Goal: Information Seeking & Learning: Find specific fact

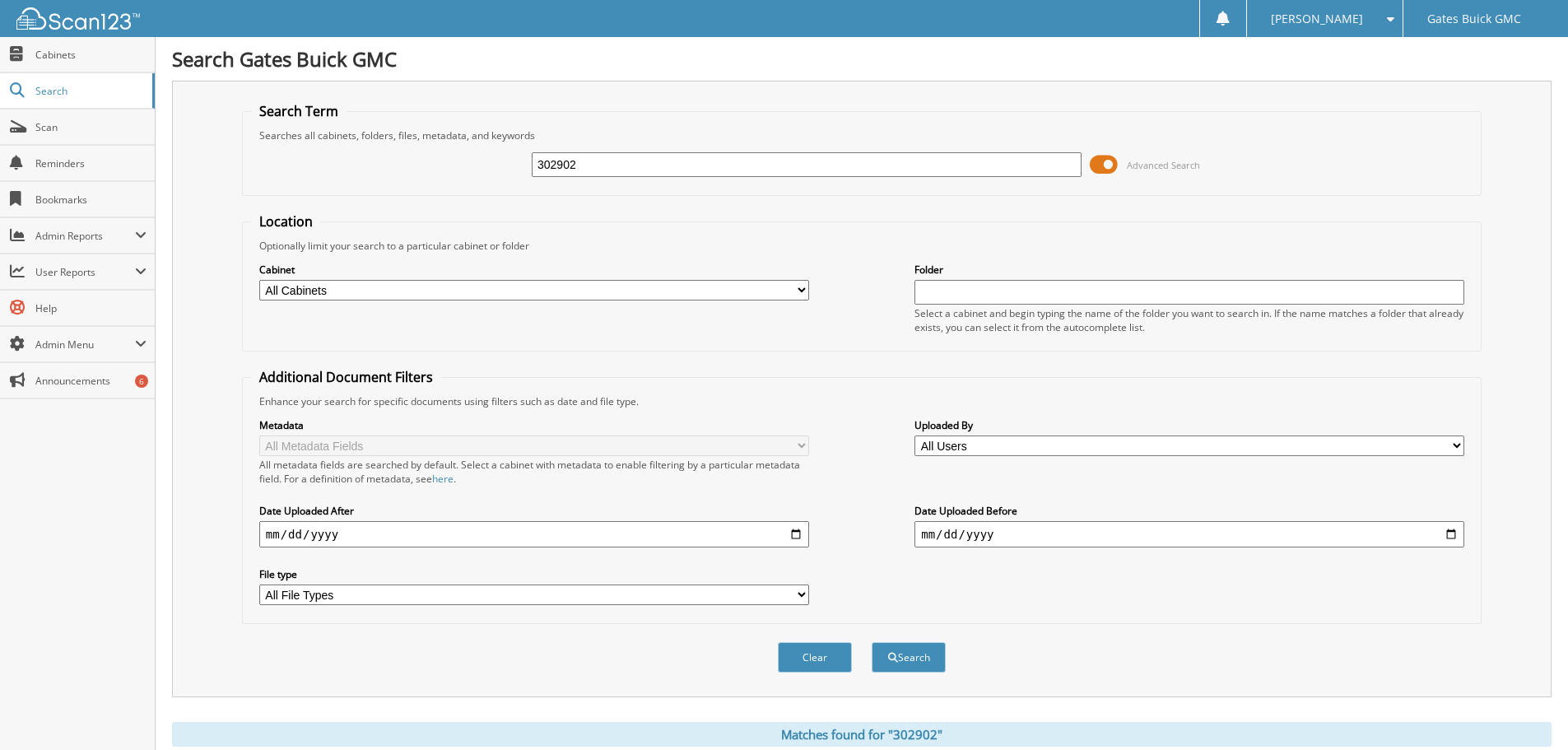
drag, startPoint x: 413, startPoint y: 122, endPoint x: 365, endPoint y: 117, distance: 48.3
click at [365, 117] on fieldset "Search Term Searches all cabinets, folders, files, metadata, and keywords 30290…" at bounding box center [861, 148] width 1240 height 94
type input "2"
type input "5303"
click at [899, 657] on button "Search" at bounding box center [908, 657] width 74 height 31
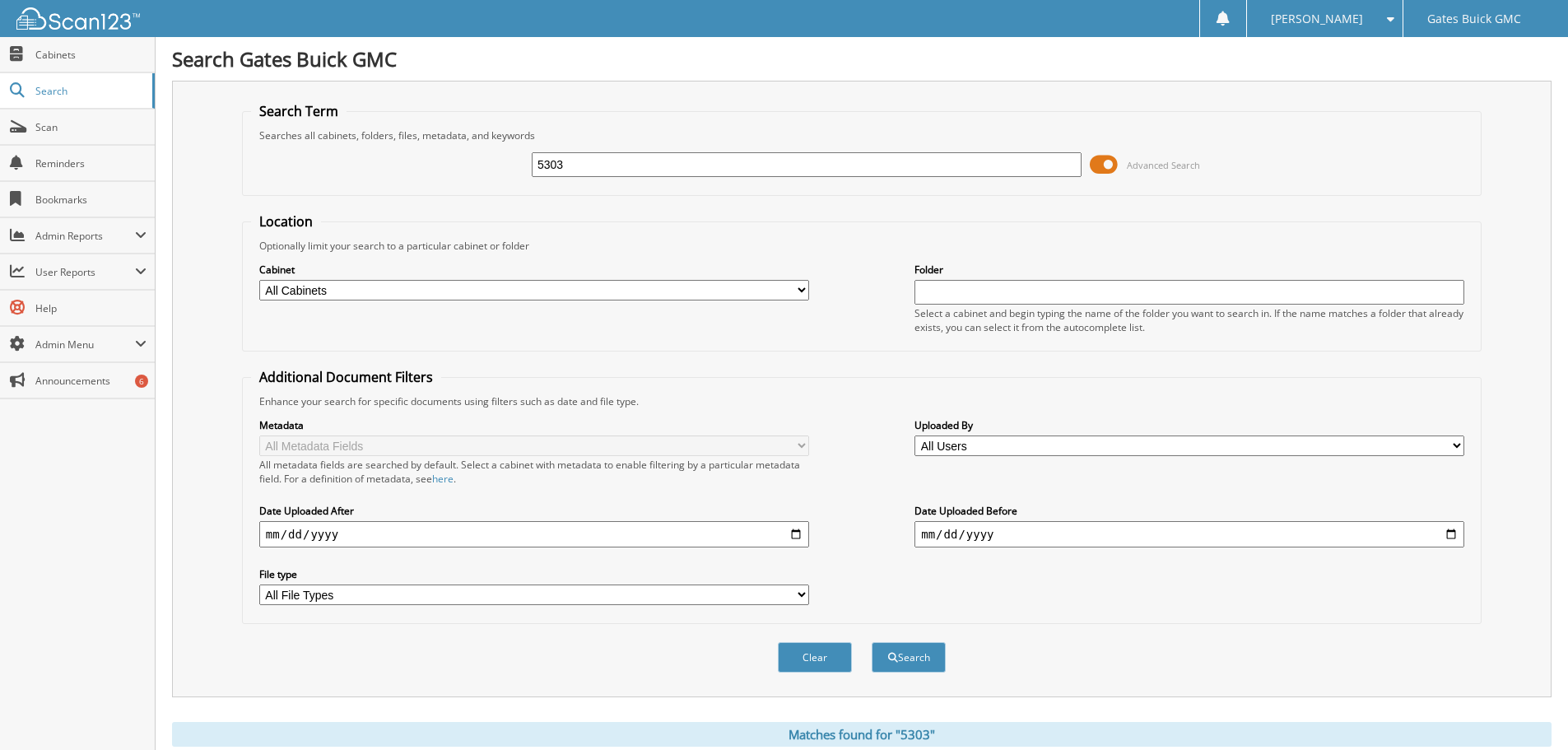
click at [645, 283] on select "All Cabinets ACCOUNTS PAYABLE CREDIT APPLICATIONS DEALER LICENSES DEALS GM OPEN…" at bounding box center [534, 289] width 550 height 20
select select "34859"
click at [259, 279] on select "All Cabinets ACCOUNTS PAYABLE CREDIT APPLICATIONS DEALER LICENSES DEALS GM OPEN…" at bounding box center [534, 289] width 550 height 20
click at [908, 664] on button "Search" at bounding box center [908, 657] width 74 height 31
click at [483, 542] on input "date" at bounding box center [534, 534] width 550 height 26
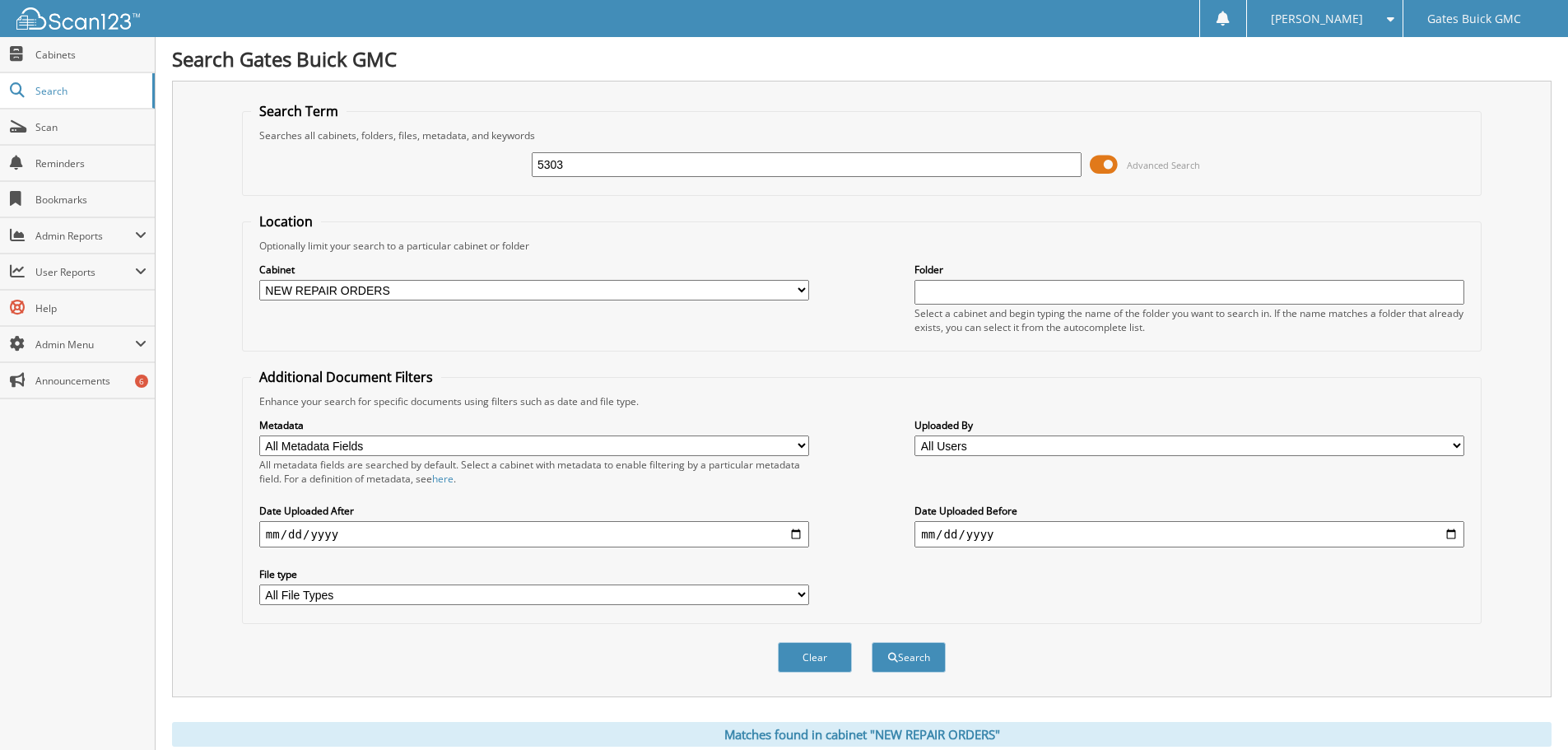
click at [794, 533] on input "date" at bounding box center [534, 534] width 550 height 26
type input "2025-09-01"
click at [914, 660] on button "Search" at bounding box center [908, 657] width 74 height 31
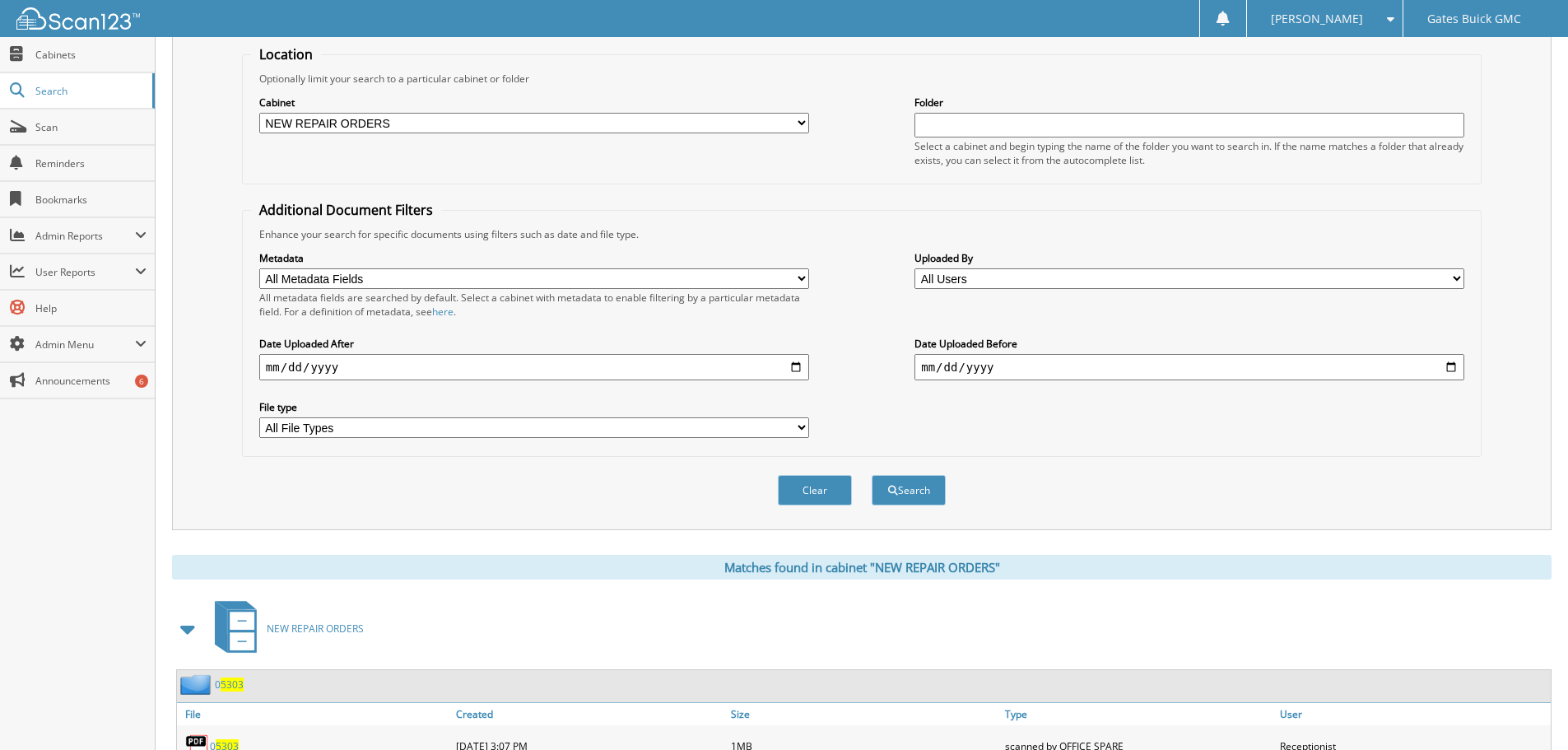
scroll to position [494, 0]
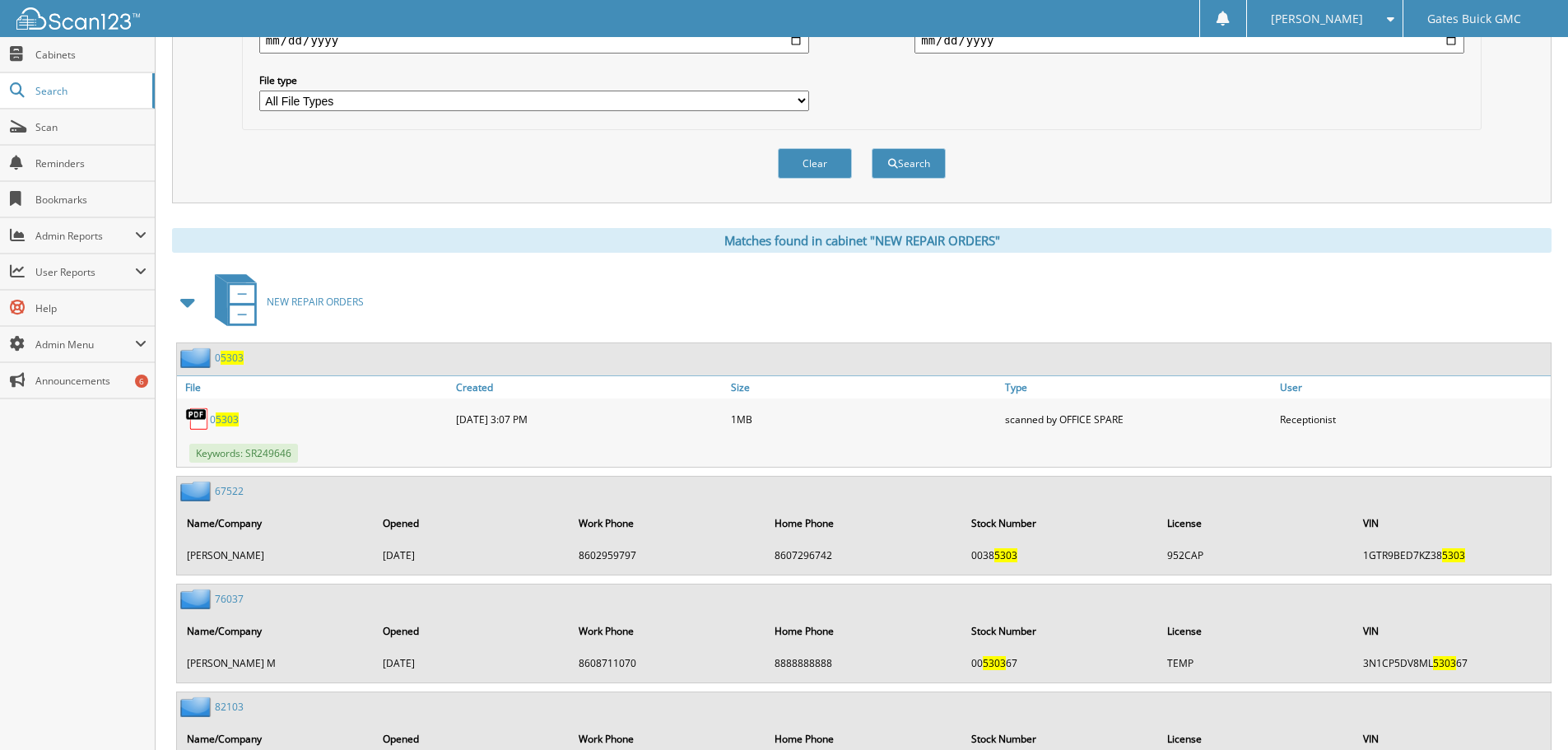
click at [222, 421] on span "5303" at bounding box center [227, 420] width 23 height 14
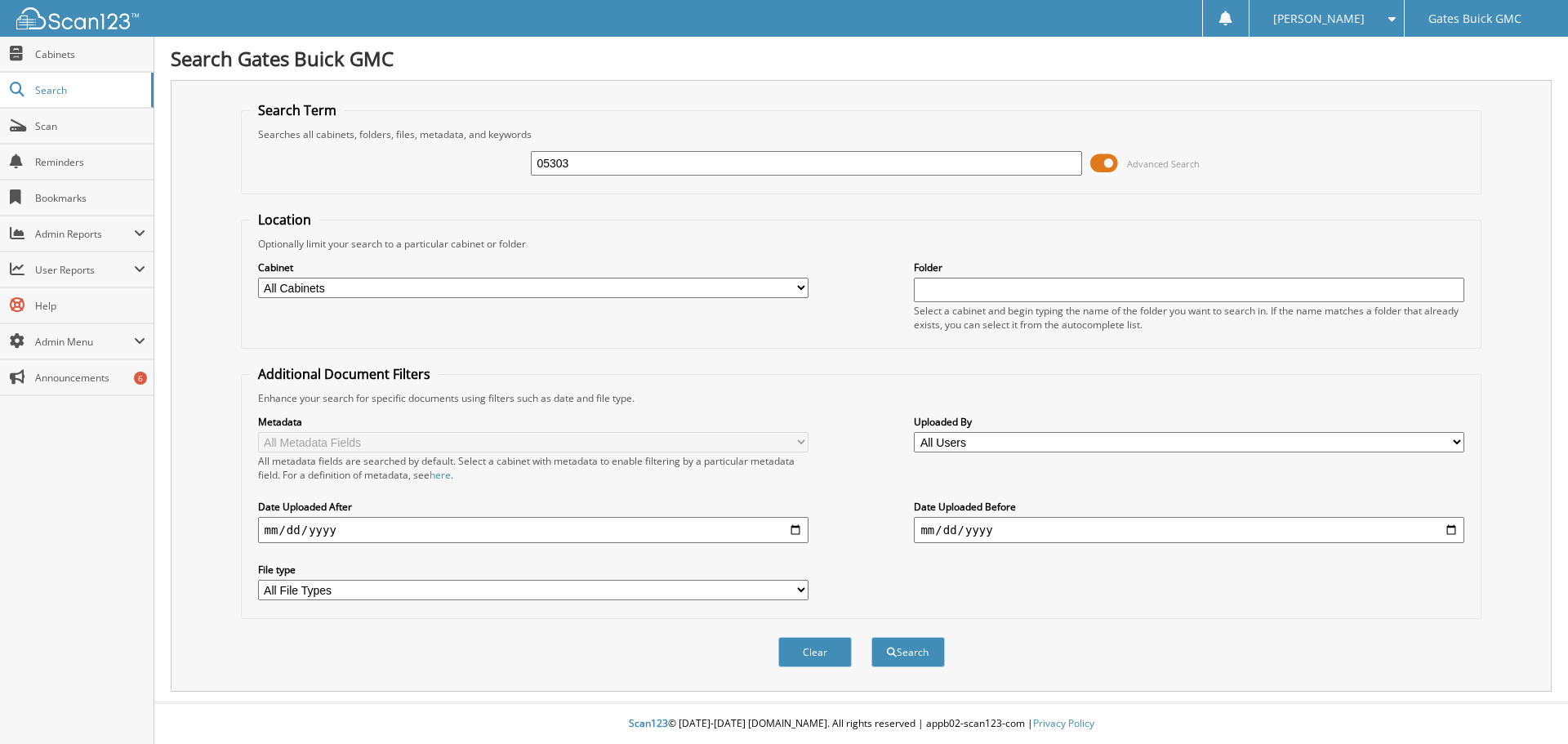
type input "05303"
click at [791, 525] on input "date" at bounding box center [533, 530] width 550 height 26
type input "[DATE]"
click at [907, 646] on button "Search" at bounding box center [907, 652] width 74 height 30
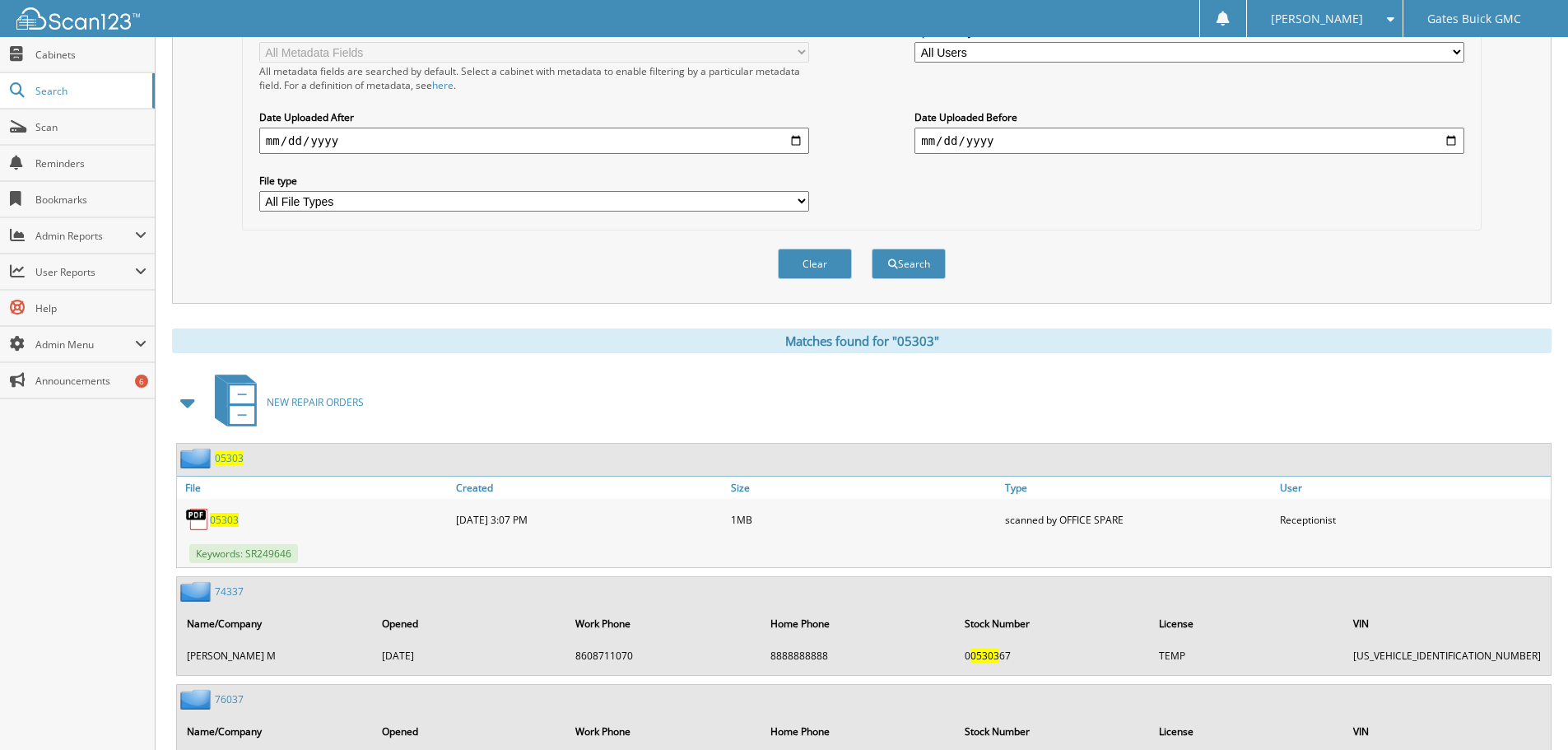
scroll to position [412, 0]
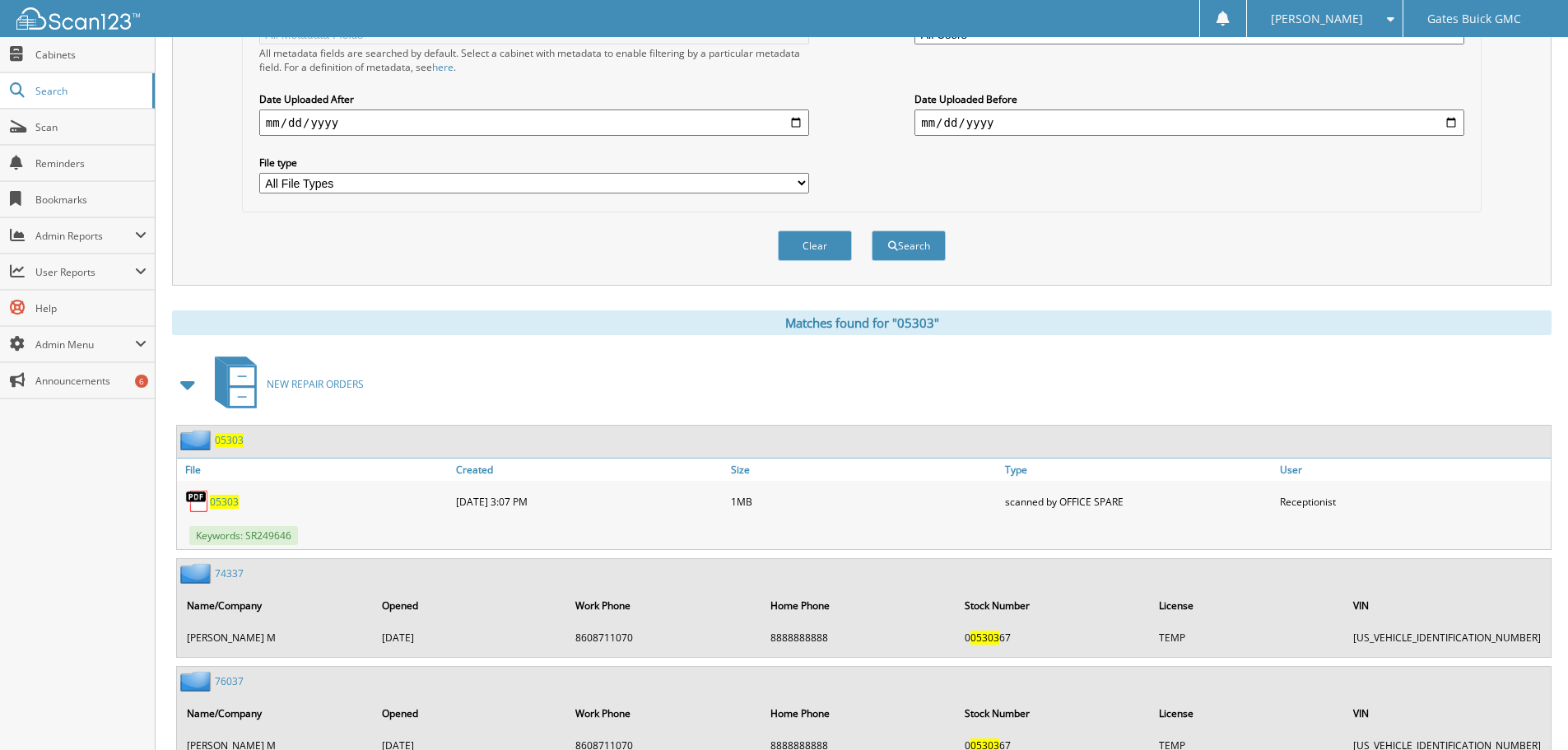
click at [237, 496] on span "05303" at bounding box center [224, 502] width 29 height 14
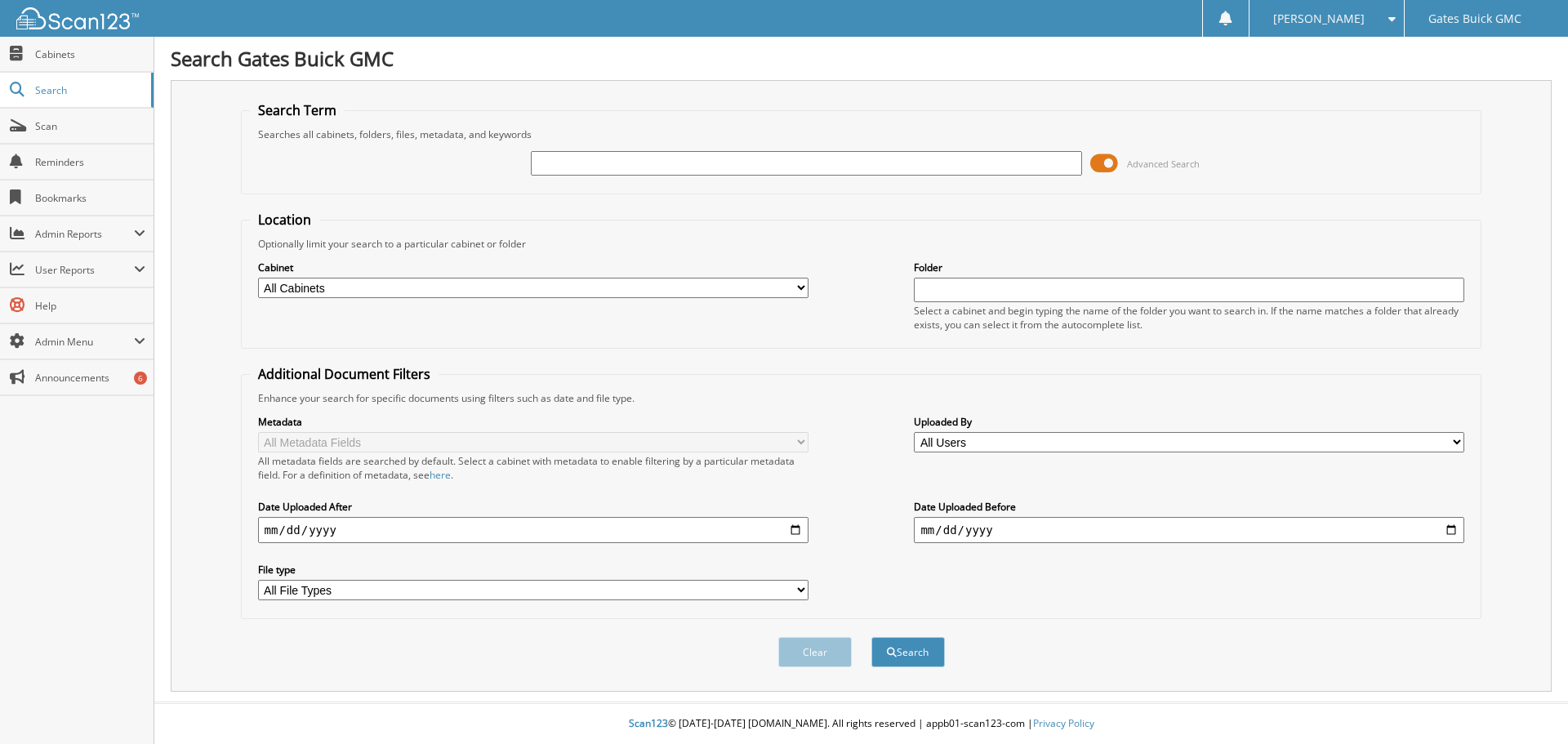
click at [674, 153] on input "text" at bounding box center [806, 163] width 550 height 24
type input "3"
type input "303664"
click at [871, 637] on button "Search" at bounding box center [907, 652] width 74 height 30
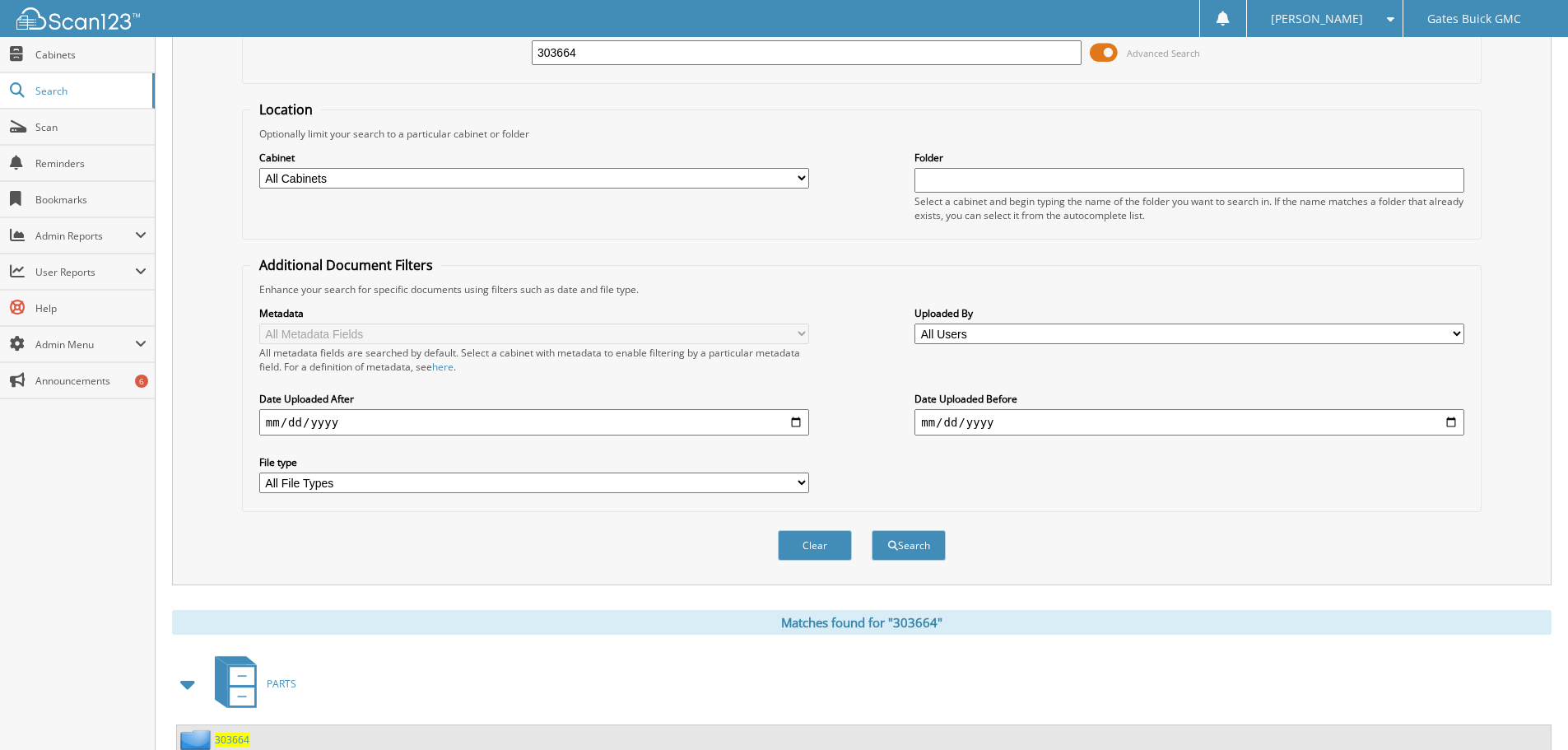
scroll to position [262, 0]
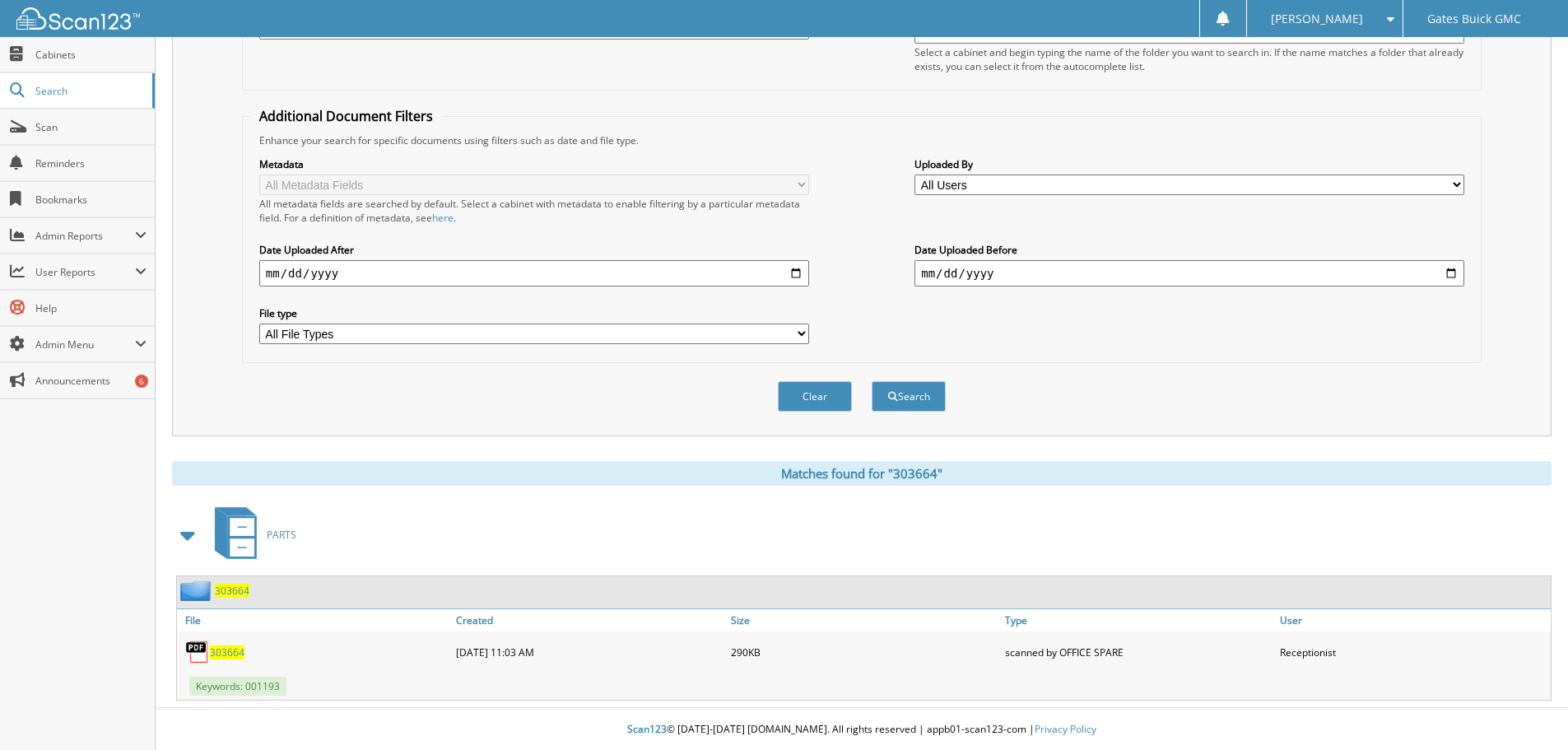
click at [220, 654] on span "303664" at bounding box center [227, 653] width 34 height 14
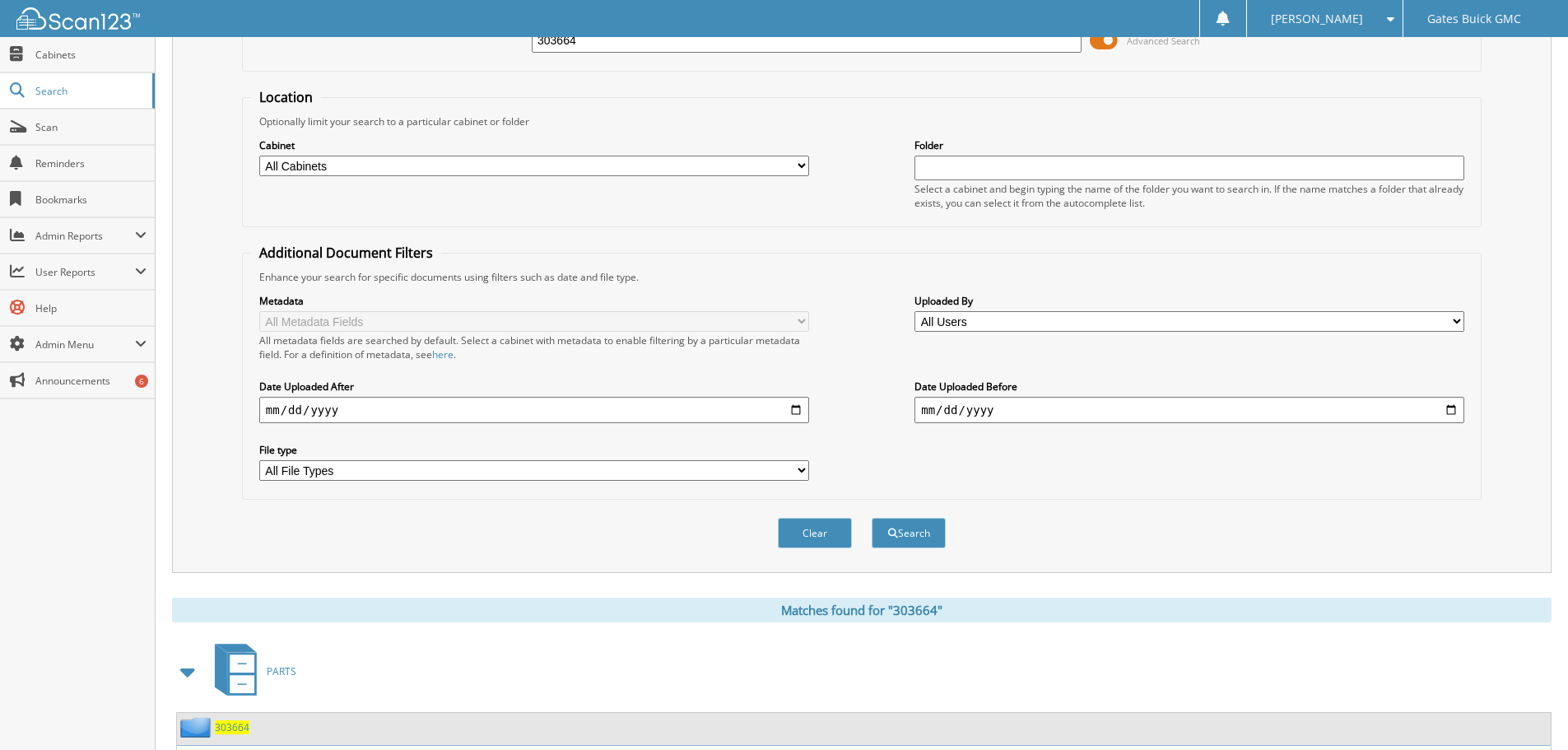
scroll to position [0, 0]
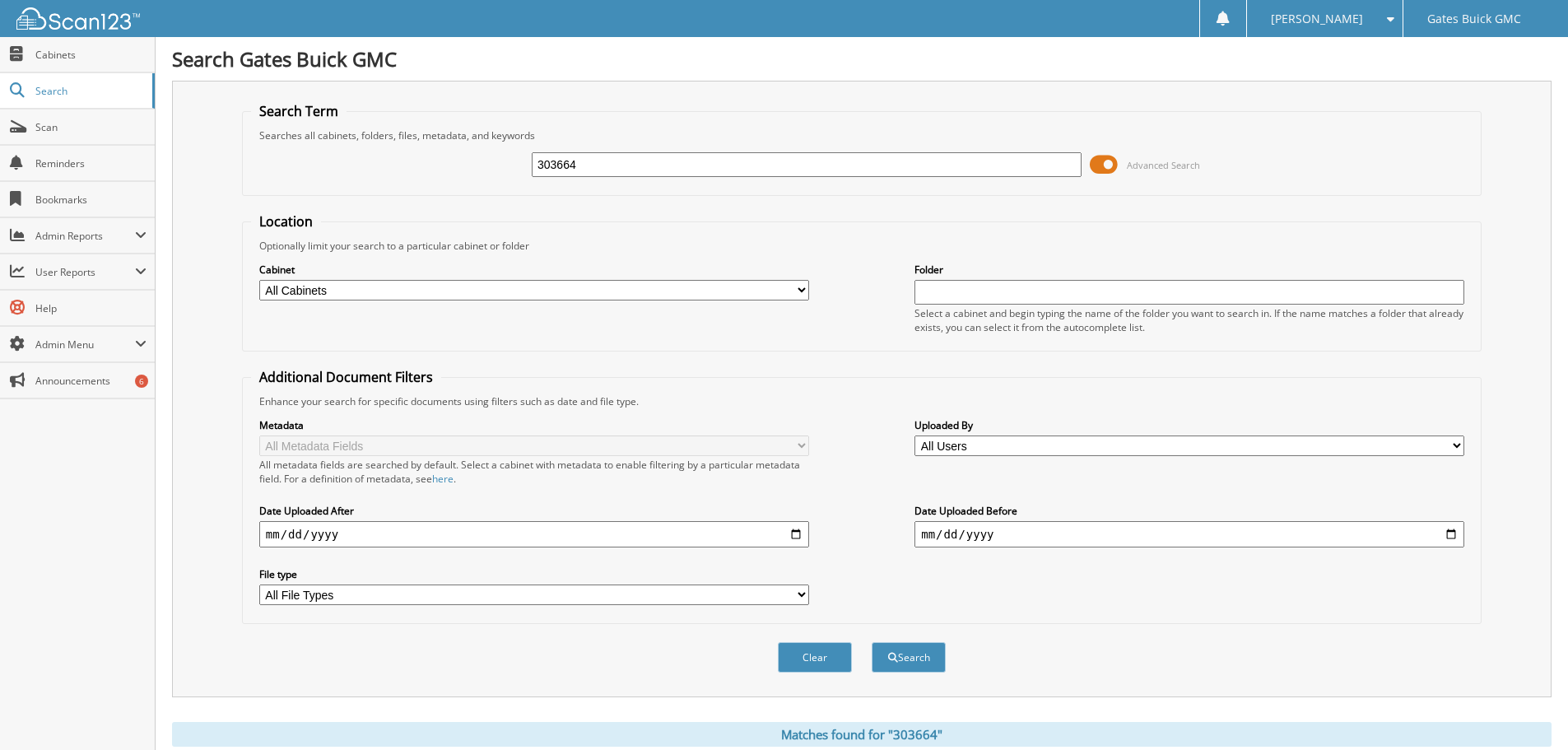
drag, startPoint x: 632, startPoint y: 170, endPoint x: 498, endPoint y: 154, distance: 135.0
click at [498, 154] on div "303664 Advanced Search" at bounding box center [862, 165] width 1221 height 45
type input "301509"
click at [872, 642] on button "Search" at bounding box center [908, 657] width 74 height 31
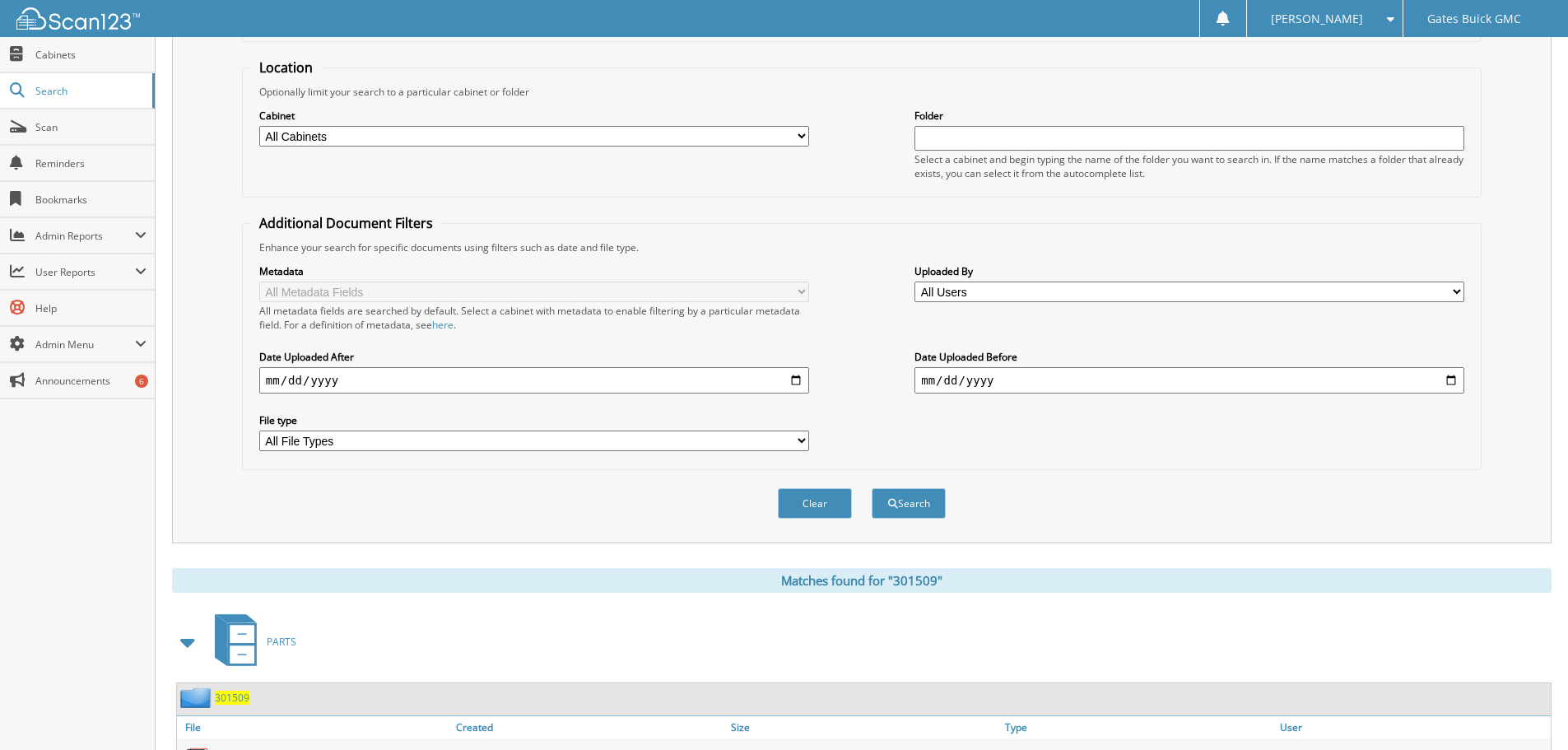
scroll to position [262, 0]
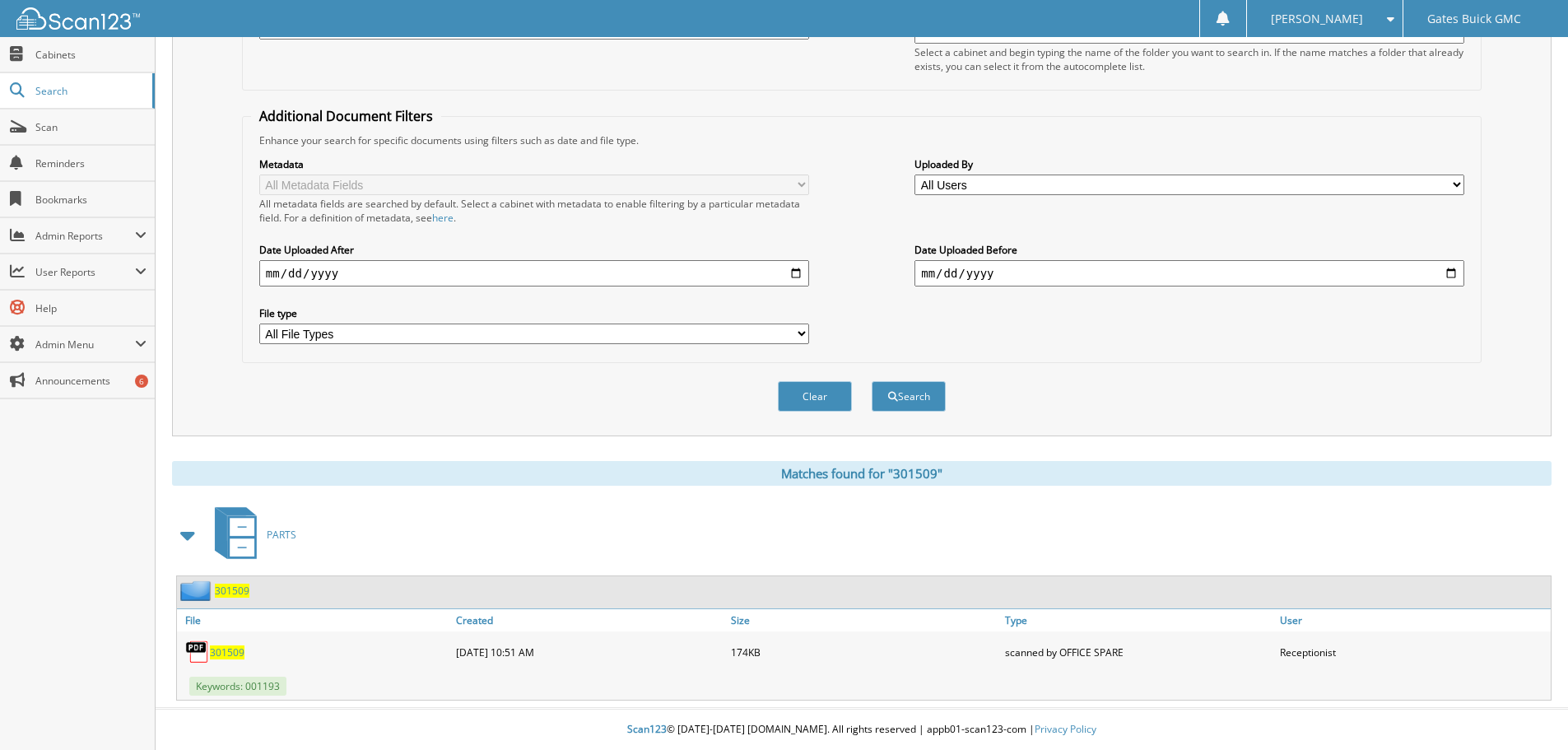
click at [238, 656] on span "301509" at bounding box center [227, 653] width 34 height 14
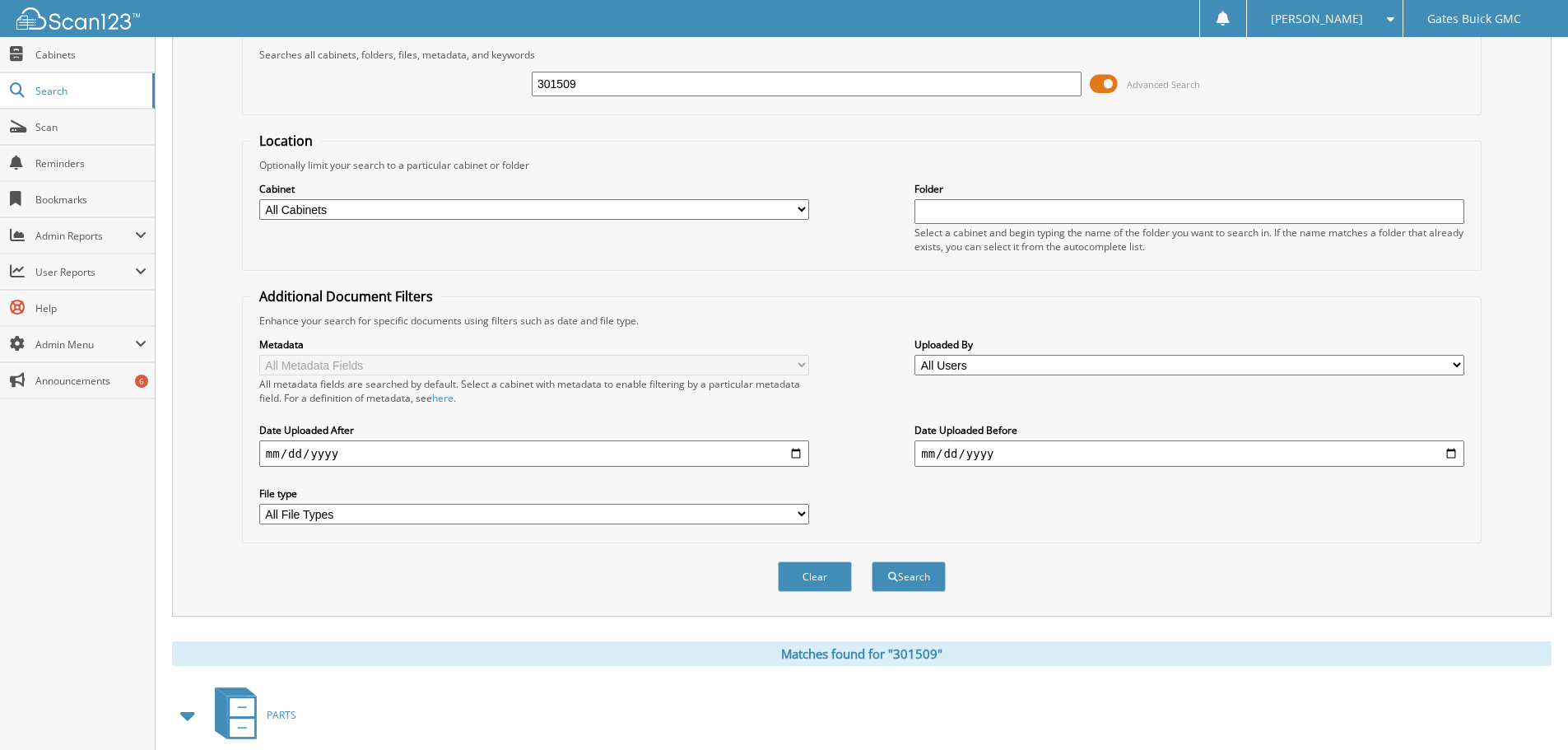
scroll to position [0, 0]
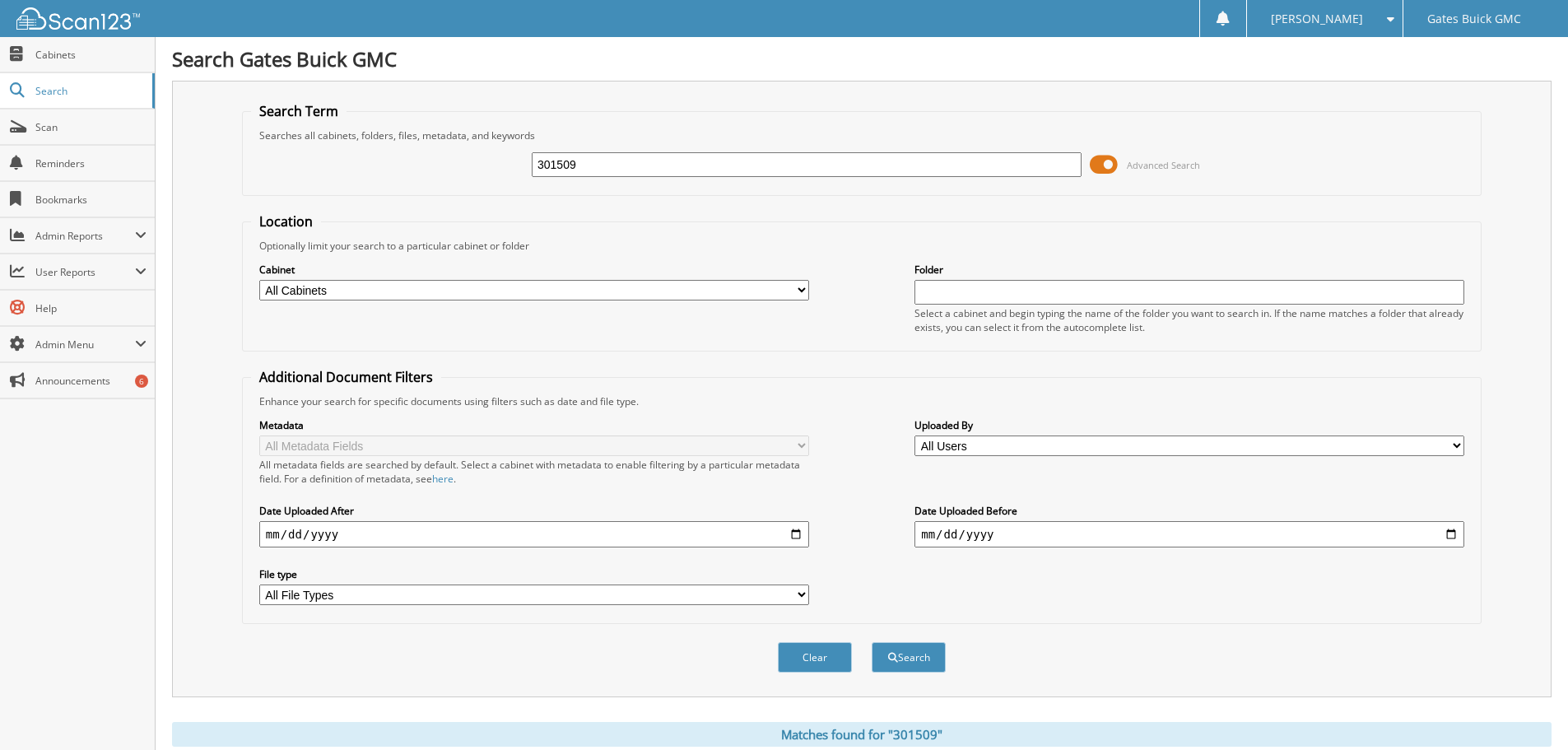
drag, startPoint x: 617, startPoint y: 159, endPoint x: 463, endPoint y: 134, distance: 156.0
click at [463, 133] on fieldset "Search Term Searches all cabinets, folders, files, metadata, and keywords 30150…" at bounding box center [861, 148] width 1240 height 94
type input "304208"
click at [872, 642] on button "Search" at bounding box center [908, 657] width 74 height 31
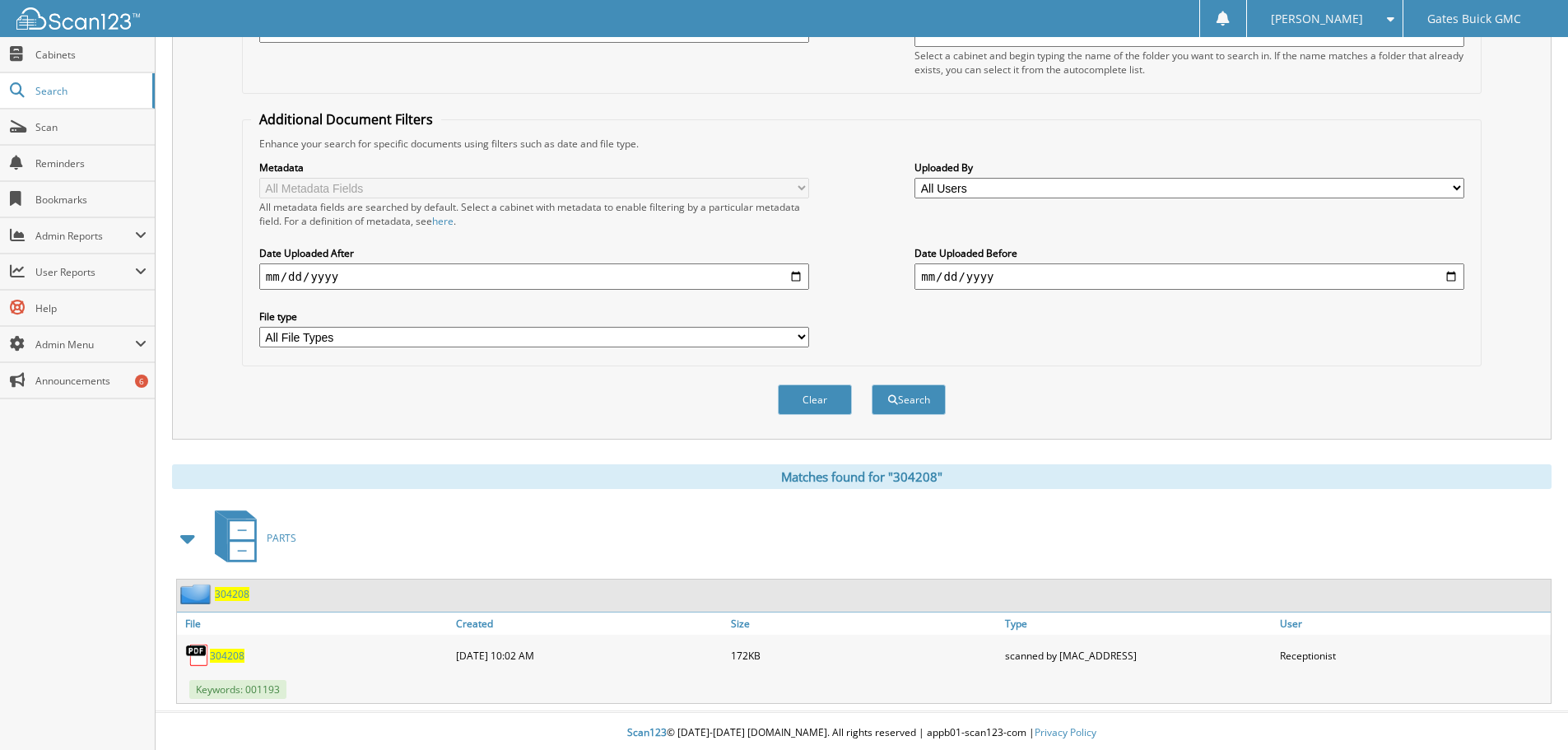
scroll to position [262, 0]
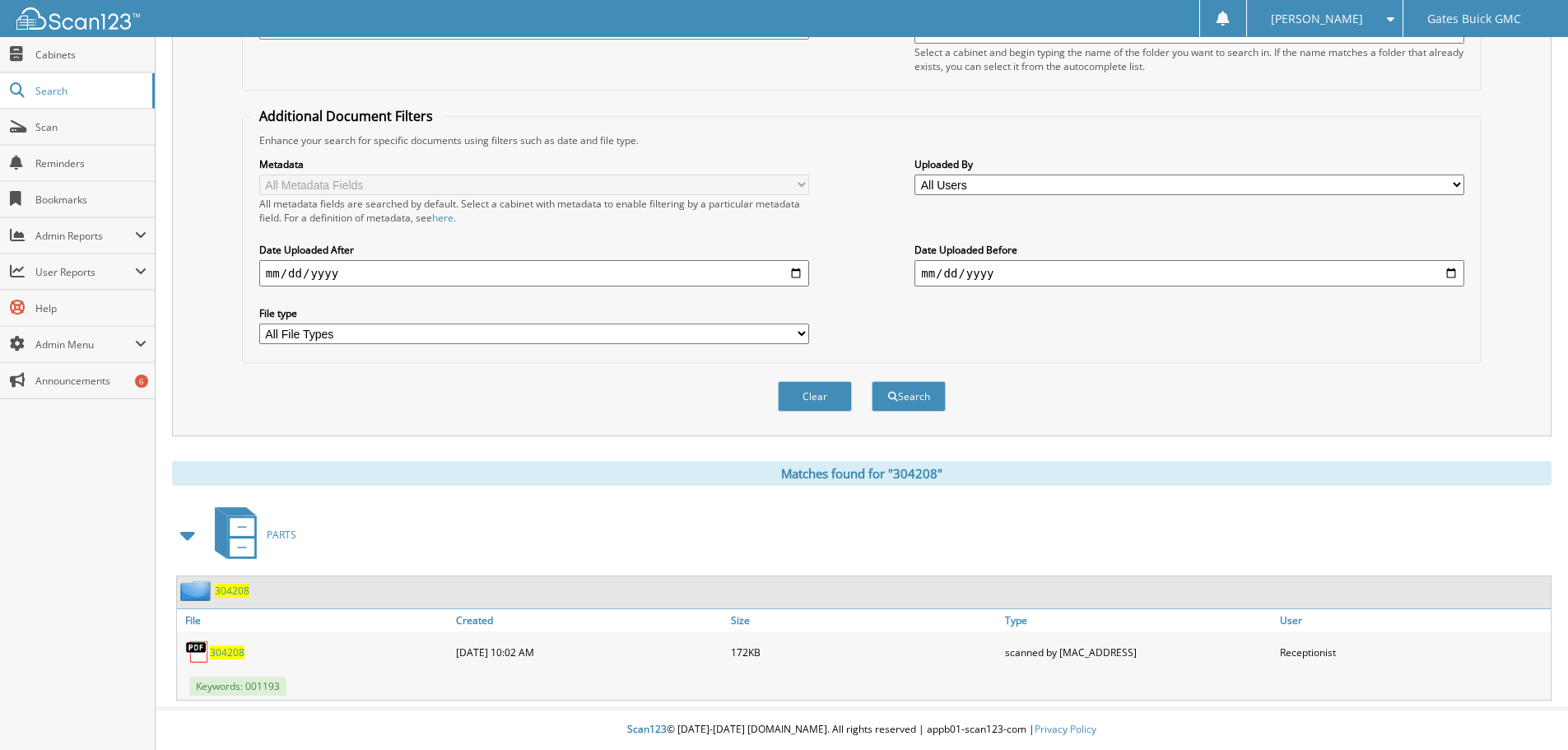
click at [232, 654] on span "304208" at bounding box center [227, 653] width 34 height 14
